Goal: Check status: Check status

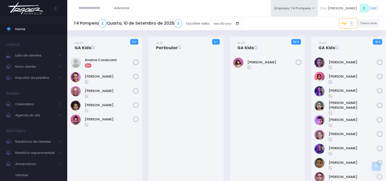
scroll to position [148, 0]
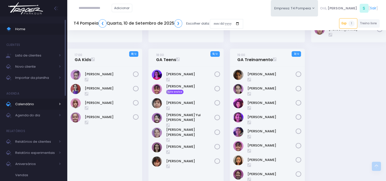
click at [28, 106] on span "Calendário" at bounding box center [35, 104] width 41 height 7
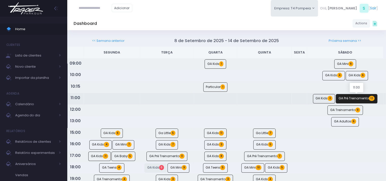
click at [370, 99] on span "12" at bounding box center [372, 98] width 6 height 5
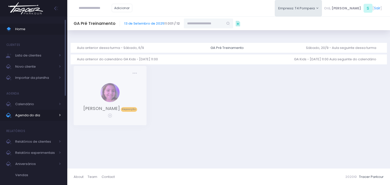
click at [32, 115] on span "Agenda do dia" at bounding box center [35, 115] width 41 height 7
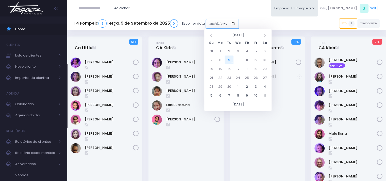
click at [236, 26] on input "date" at bounding box center [222, 24] width 33 height 10
type input "**********"
click at [266, 59] on td "13" at bounding box center [264, 60] width 9 height 9
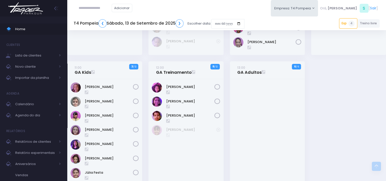
scroll to position [102, 0]
